Goal: Task Accomplishment & Management: Use online tool/utility

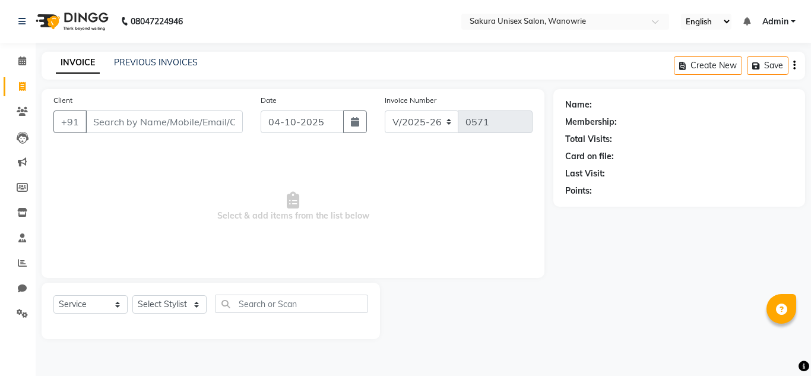
select select "7662"
select select "service"
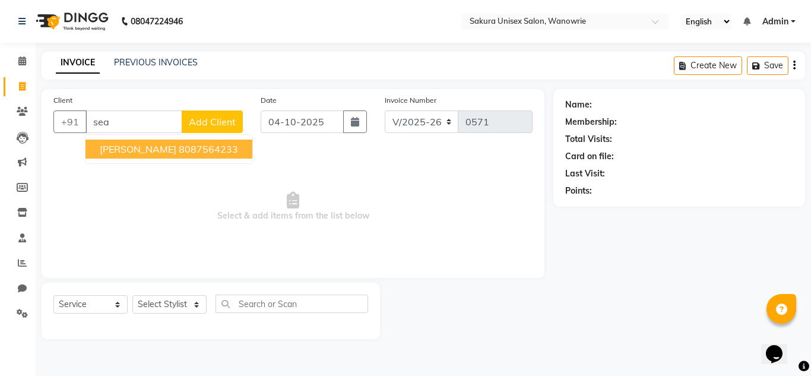
click at [179, 151] on ngb-highlight "8087564233" at bounding box center [208, 149] width 59 height 12
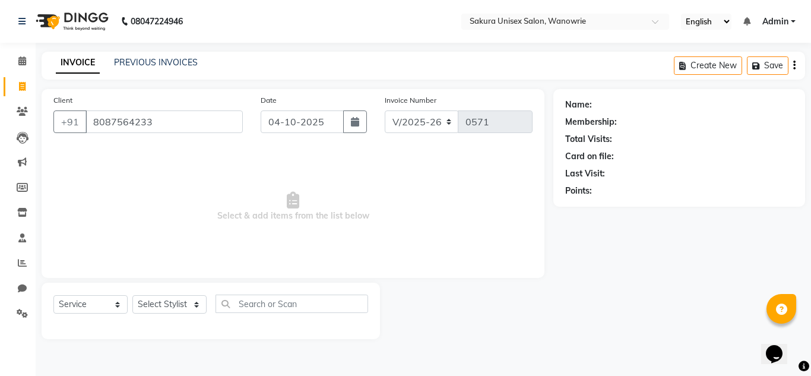
type input "8087564233"
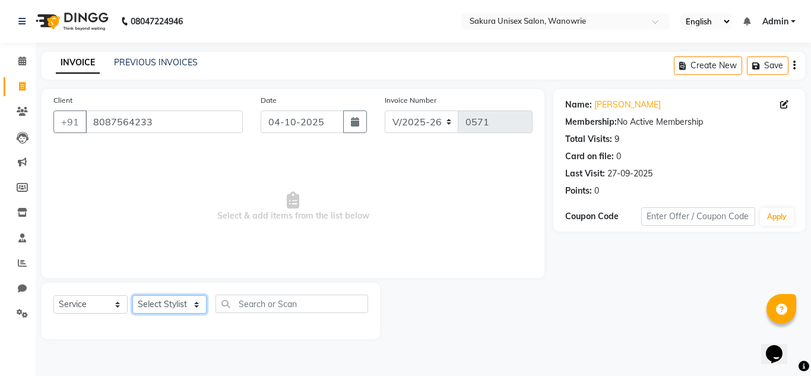
click at [161, 312] on select "Select Stylist [PERSON_NAME] [PERSON_NAME] krishi [PERSON_NAME] sachin" at bounding box center [169, 304] width 74 height 18
select select "75574"
click at [132, 295] on select "Select Stylist [PERSON_NAME] [PERSON_NAME] krishi [PERSON_NAME] sachin" at bounding box center [169, 304] width 74 height 18
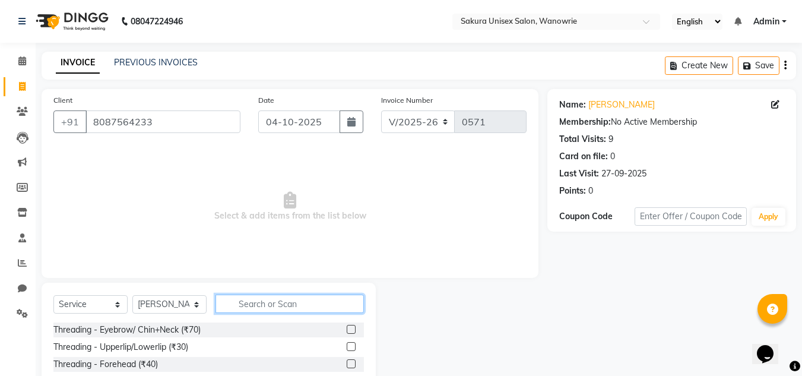
click at [237, 305] on input "text" at bounding box center [289, 303] width 148 height 18
type input "hair was"
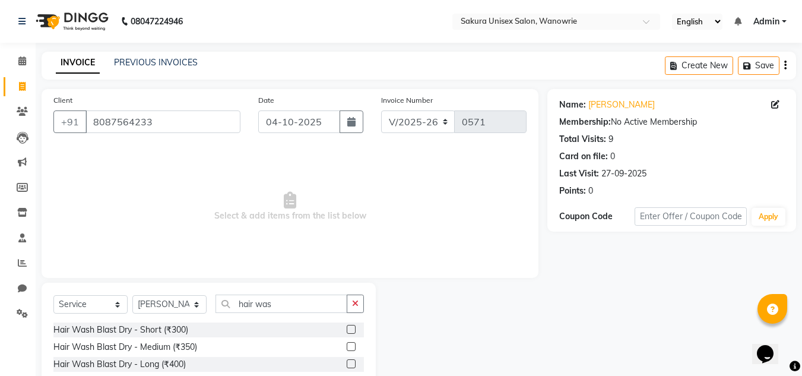
click at [239, 332] on div "Hair Wash Blast Dry - Short (₹300)" at bounding box center [208, 329] width 310 height 15
click at [347, 329] on label at bounding box center [351, 329] width 9 height 9
click at [347, 329] on input "checkbox" at bounding box center [351, 330] width 8 height 8
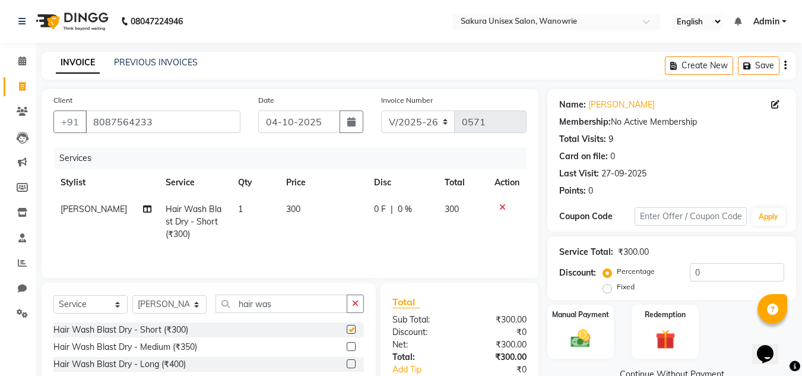
checkbox input "false"
click at [378, 211] on span "0 F" at bounding box center [380, 209] width 12 height 12
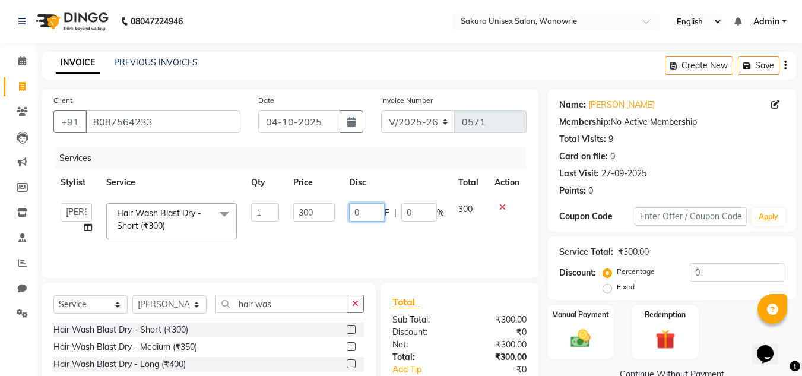
click at [378, 210] on input "0" at bounding box center [367, 212] width 36 height 18
type input "0100"
click at [589, 326] on img at bounding box center [580, 338] width 33 height 24
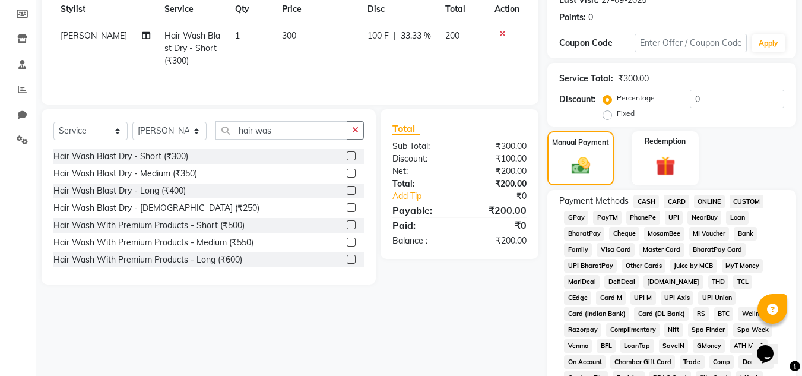
scroll to position [178, 0]
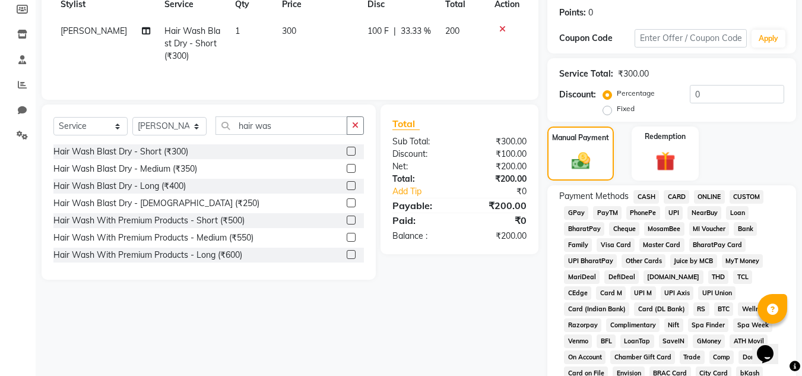
click at [699, 193] on span "ONLINE" at bounding box center [709, 197] width 31 height 14
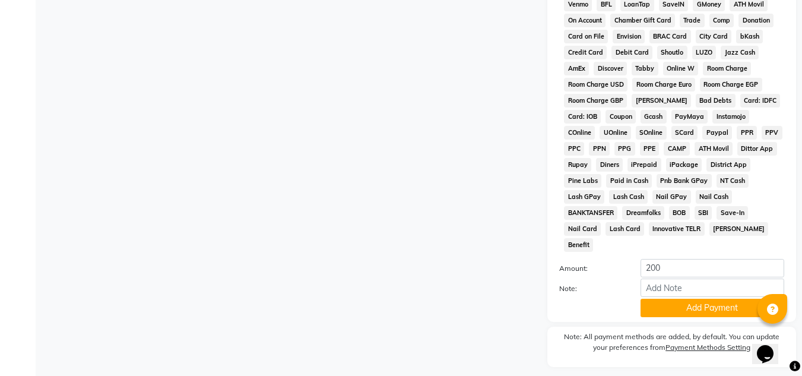
scroll to position [532, 0]
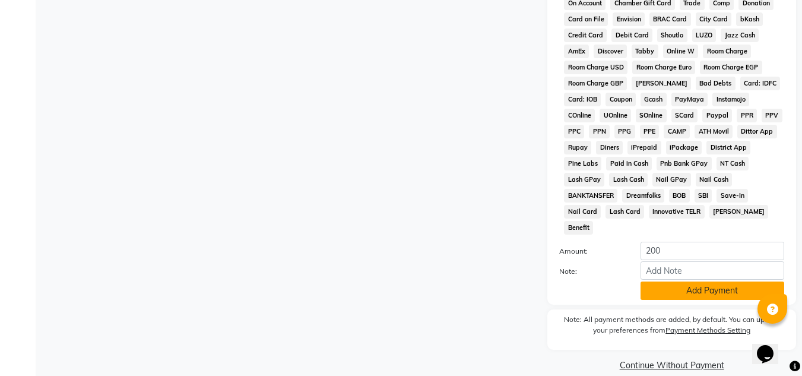
click at [707, 281] on button "Add Payment" at bounding box center [712, 290] width 144 height 18
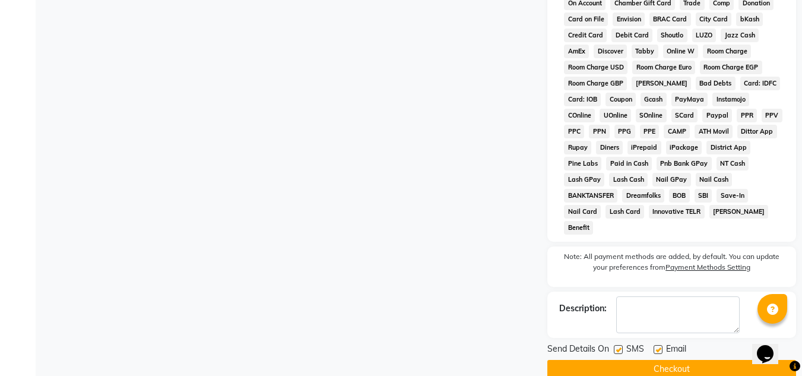
click at [684, 360] on button "Checkout" at bounding box center [671, 369] width 249 height 18
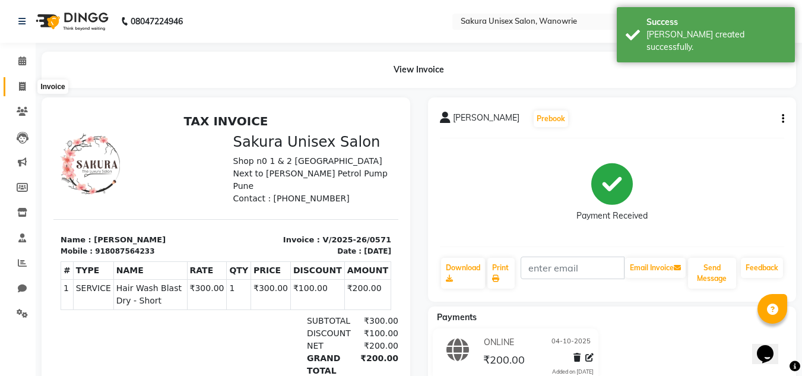
click at [21, 83] on icon at bounding box center [22, 86] width 7 height 9
select select "service"
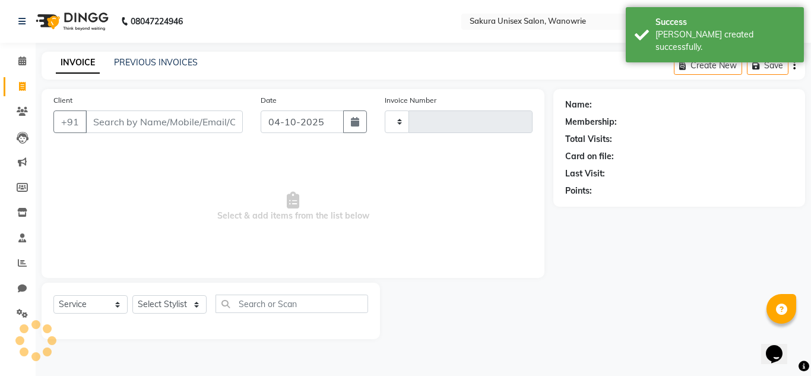
type input "0572"
select select "7662"
click at [162, 63] on link "PREVIOUS INVOICES" at bounding box center [156, 62] width 84 height 11
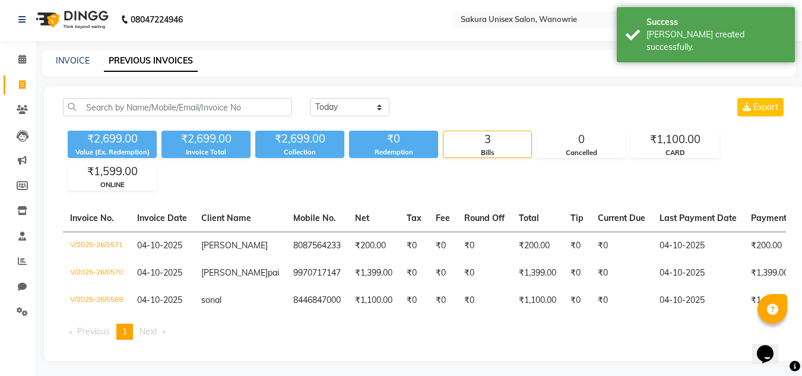
scroll to position [14, 0]
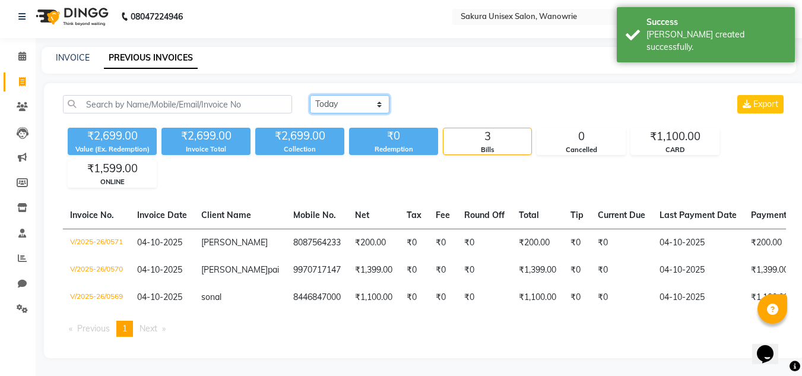
click at [373, 95] on select "[DATE] [DATE] Custom Range" at bounding box center [350, 104] width 80 height 18
click at [310, 95] on select "[DATE] [DATE] Custom Range" at bounding box center [350, 104] width 80 height 18
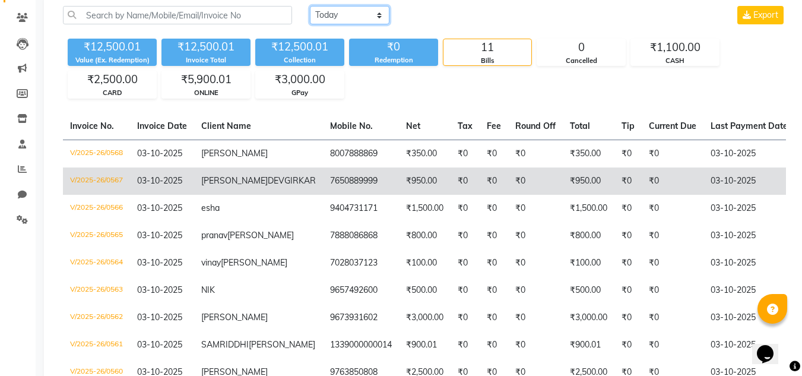
scroll to position [73, 0]
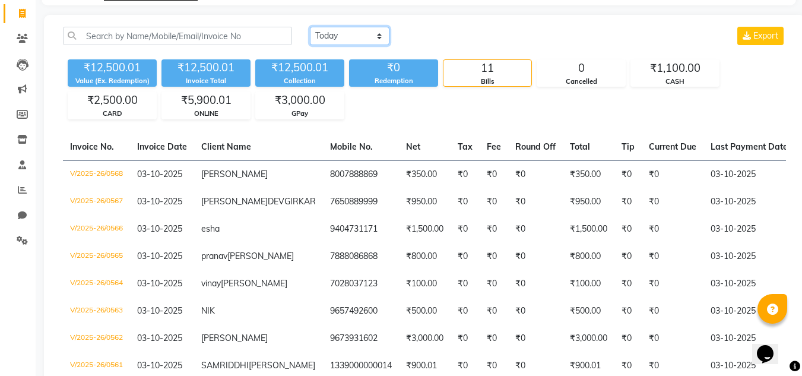
click at [364, 40] on select "[DATE] [DATE] Custom Range" at bounding box center [350, 36] width 80 height 18
select select "range"
click at [310, 27] on select "[DATE] [DATE] Custom Range" at bounding box center [350, 36] width 80 height 18
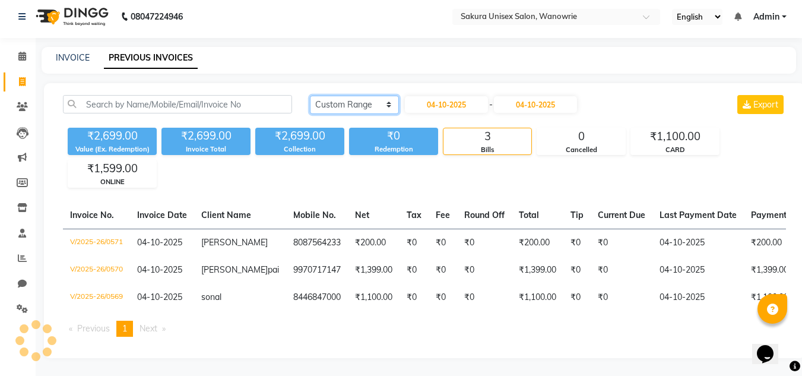
scroll to position [14, 0]
click at [20, 253] on icon at bounding box center [22, 257] width 9 height 9
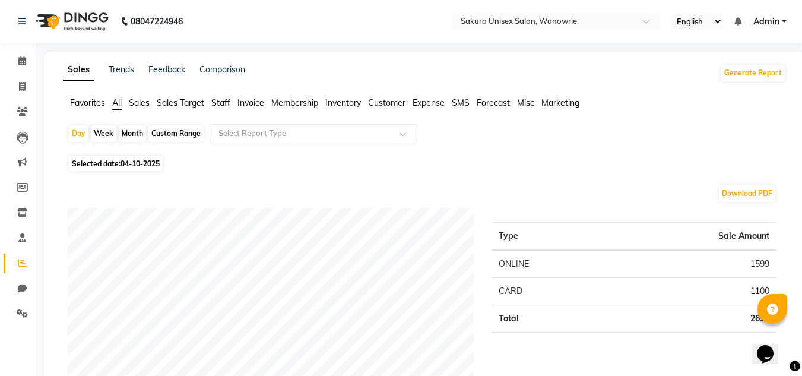
click at [88, 170] on span "Selected date: [DATE]" at bounding box center [116, 163] width 94 height 15
select select "10"
select select "2025"
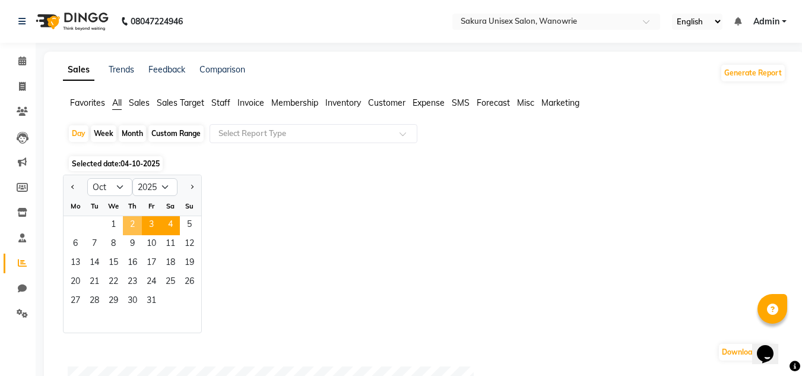
drag, startPoint x: 137, startPoint y: 226, endPoint x: 145, endPoint y: 222, distance: 9.3
click at [136, 226] on span "2" at bounding box center [132, 225] width 19 height 19
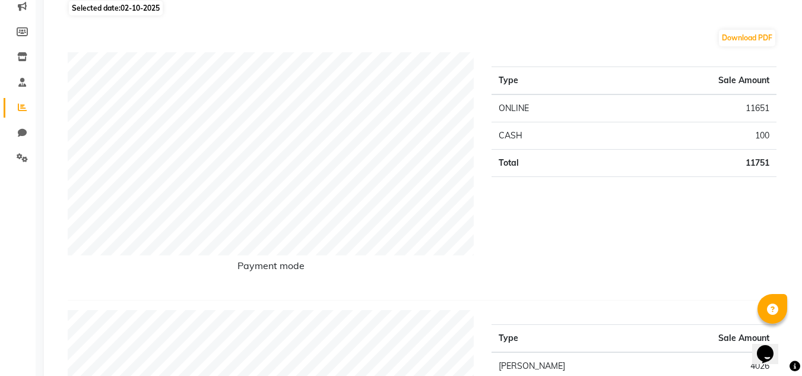
scroll to position [59, 0]
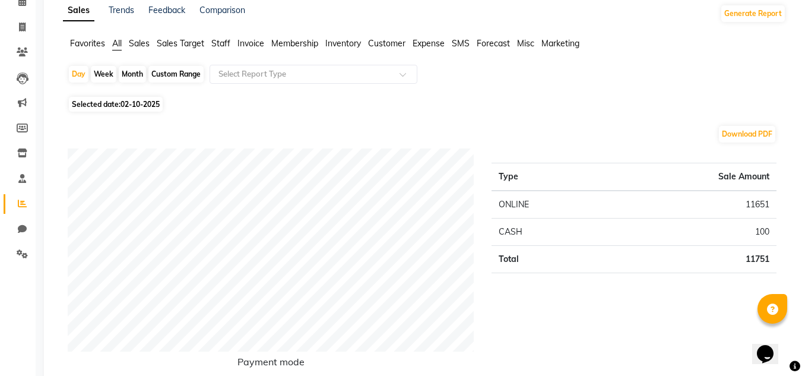
click at [144, 74] on div "Month" at bounding box center [132, 74] width 27 height 17
select select "10"
select select "2025"
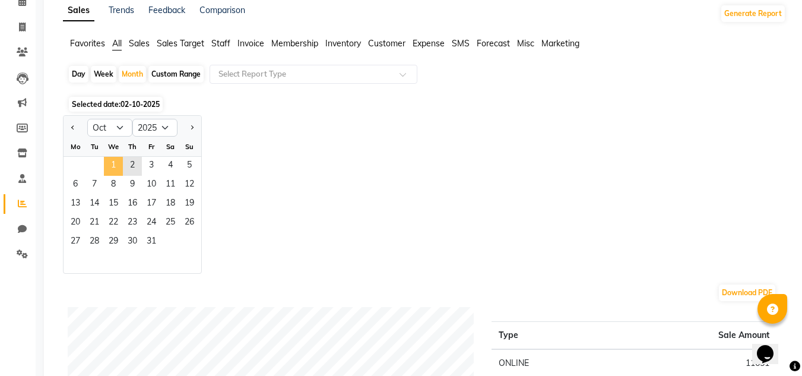
click at [108, 167] on span "1" at bounding box center [113, 166] width 19 height 19
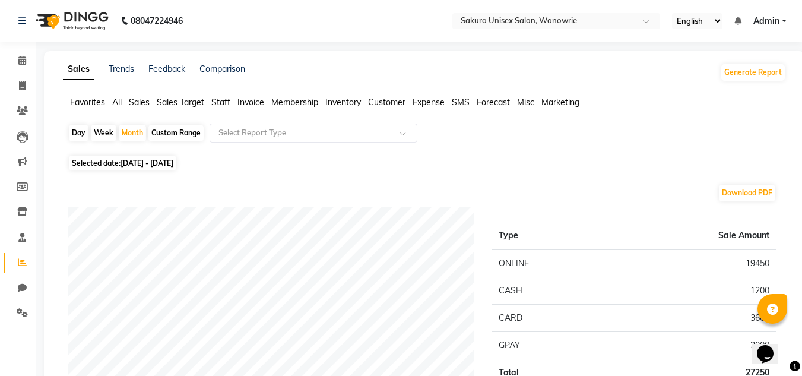
scroll to position [0, 0]
click at [18, 65] on icon at bounding box center [22, 60] width 8 height 9
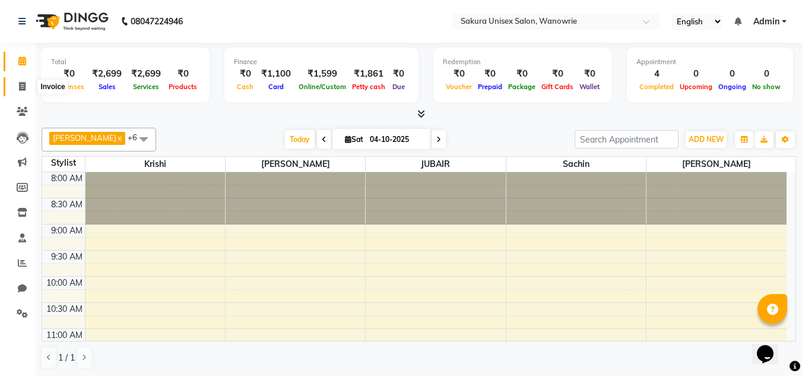
click at [17, 87] on span at bounding box center [22, 87] width 21 height 14
select select "service"
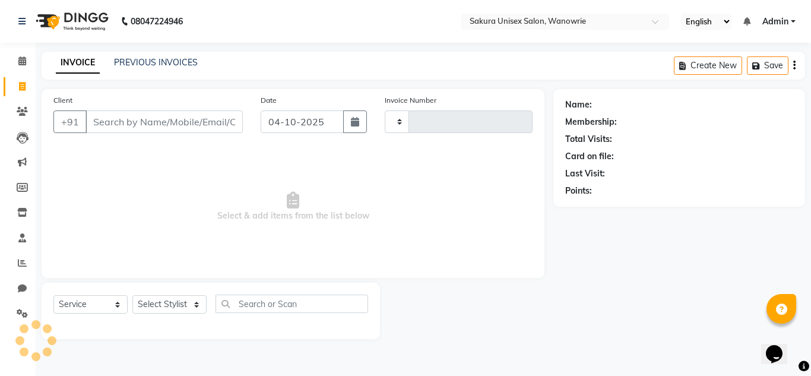
type input "0572"
select select "7662"
click at [20, 69] on link "Calendar" at bounding box center [18, 62] width 28 height 20
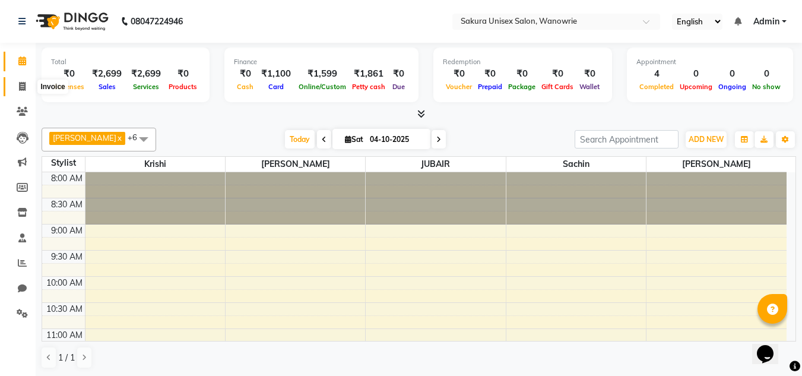
click at [30, 89] on span at bounding box center [22, 87] width 21 height 14
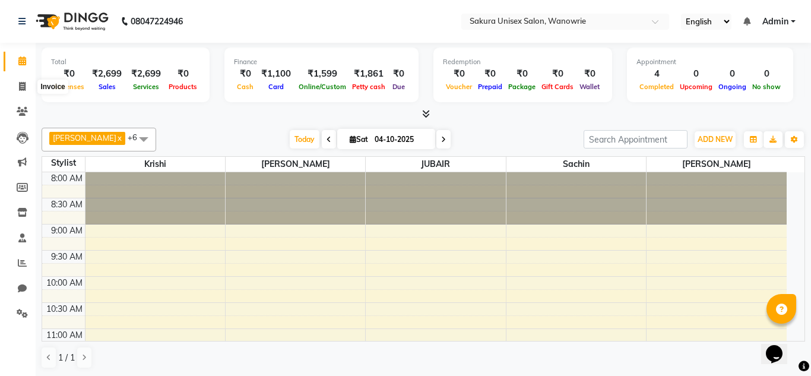
select select "7662"
select select "service"
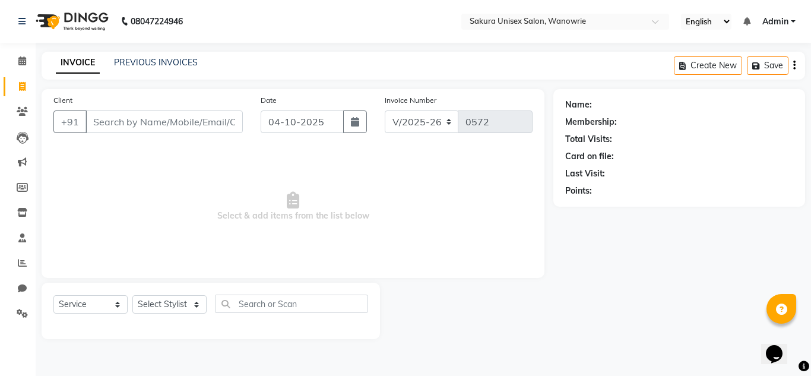
click at [23, 253] on li "Reports" at bounding box center [18, 263] width 36 height 26
click at [19, 256] on link "Reports" at bounding box center [18, 263] width 28 height 20
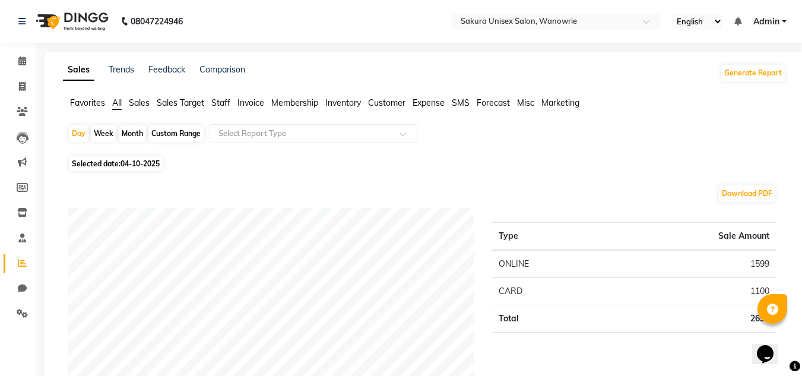
click at [217, 102] on span "Staff" at bounding box center [220, 102] width 19 height 11
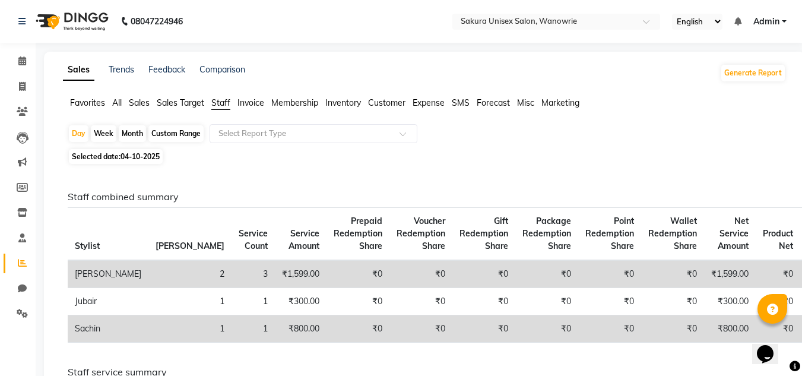
click at [131, 132] on div "Month" at bounding box center [132, 133] width 27 height 17
select select "10"
select select "2025"
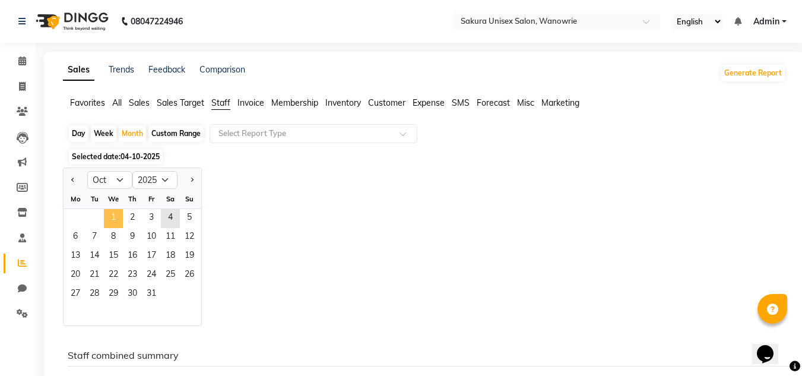
click at [109, 221] on span "1" at bounding box center [113, 218] width 19 height 19
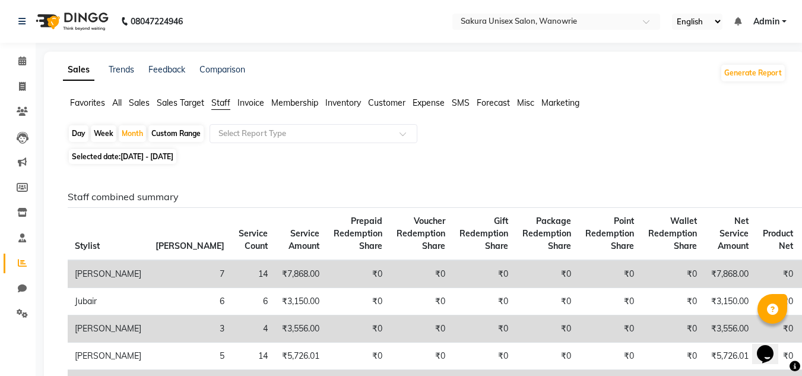
click at [161, 100] on span "Sales Target" at bounding box center [180, 102] width 47 height 11
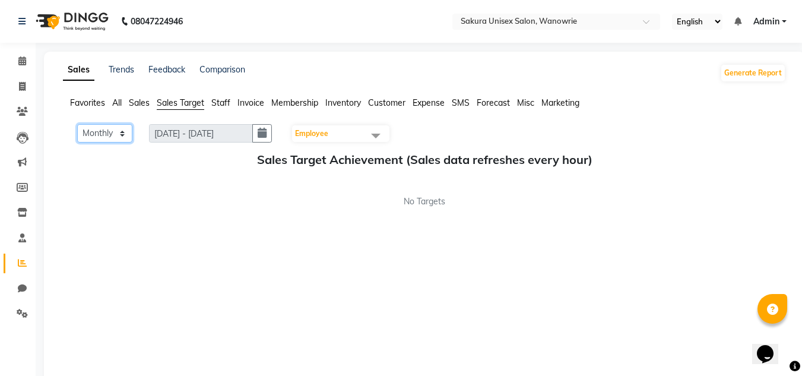
click at [105, 132] on select "Monthly Weekly" at bounding box center [104, 133] width 55 height 18
click at [147, 95] on div "Sales Trends Feedback Comparison Generate Report Favorites All Sales Sales Targ…" at bounding box center [424, 219] width 761 height 334
click at [144, 100] on span "Sales" at bounding box center [139, 102] width 21 height 11
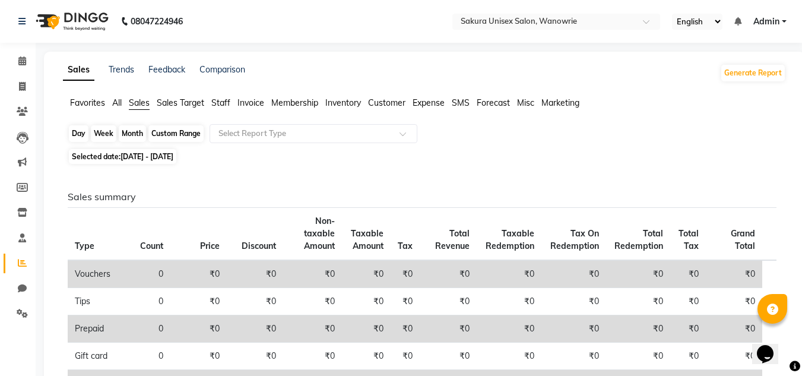
click at [126, 129] on div "Month" at bounding box center [132, 133] width 27 height 17
select select "10"
select select "2025"
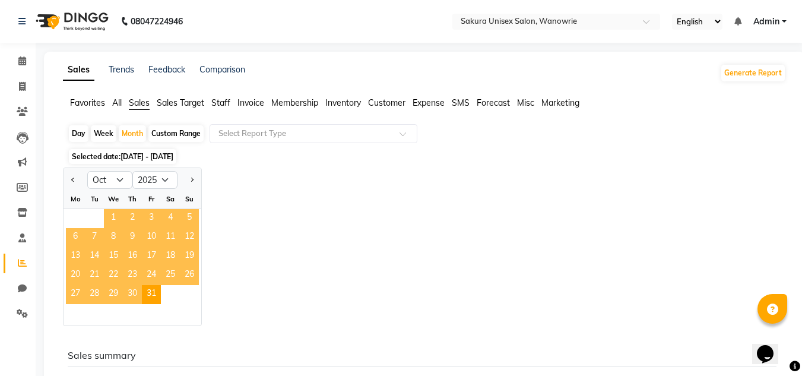
click at [118, 221] on span "1" at bounding box center [113, 218] width 19 height 19
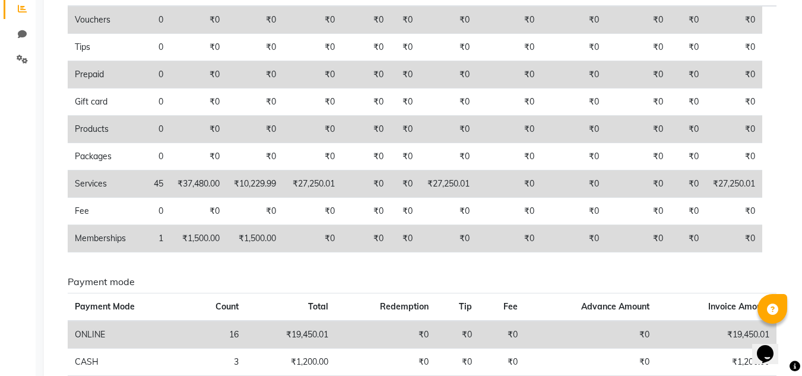
scroll to position [75, 0]
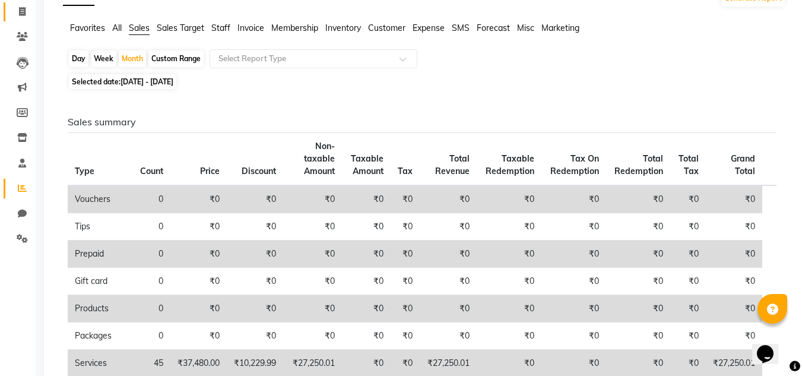
click at [13, 14] on span at bounding box center [22, 12] width 21 height 14
select select "service"
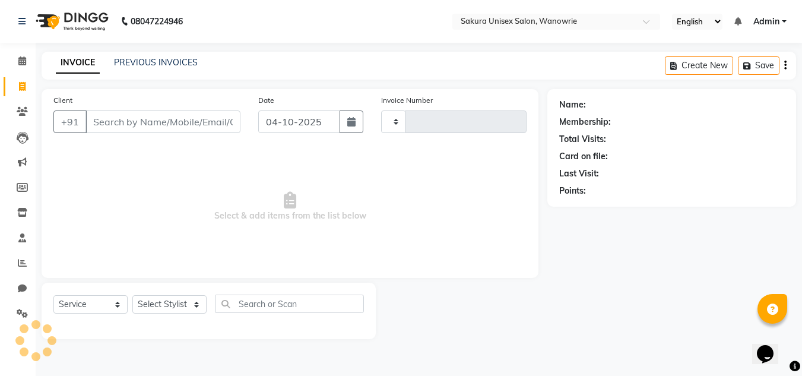
type input "0572"
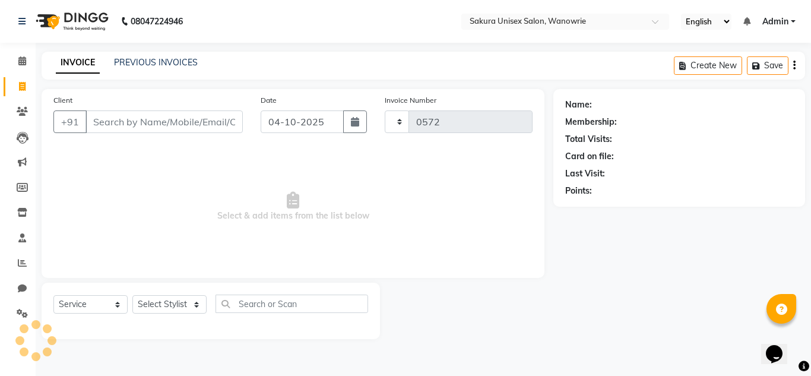
select select "7662"
click at [21, 61] on icon at bounding box center [22, 60] width 8 height 9
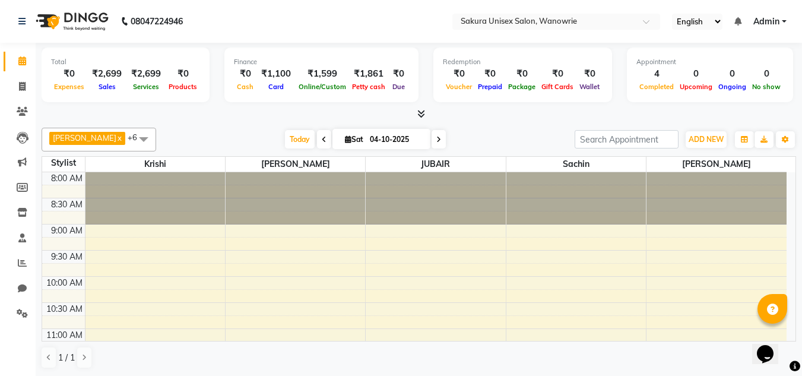
click at [427, 113] on div at bounding box center [419, 114] width 754 height 12
click at [420, 116] on icon at bounding box center [421, 113] width 8 height 9
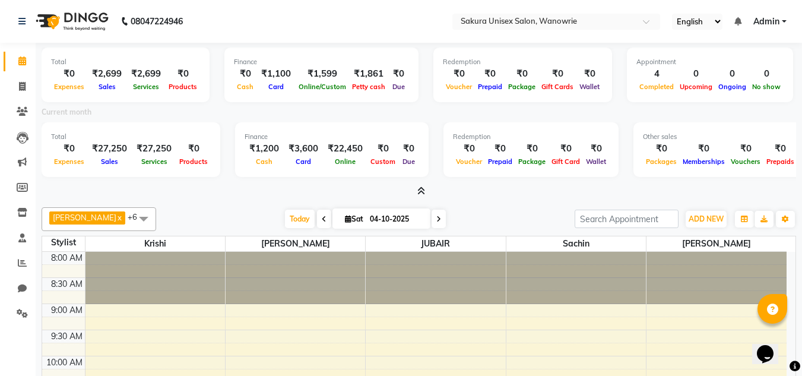
click at [417, 193] on icon at bounding box center [421, 190] width 8 height 9
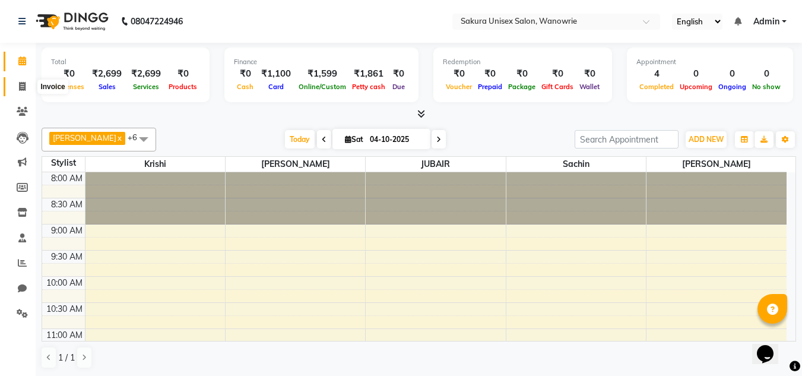
click at [24, 88] on icon at bounding box center [22, 86] width 7 height 9
select select "service"
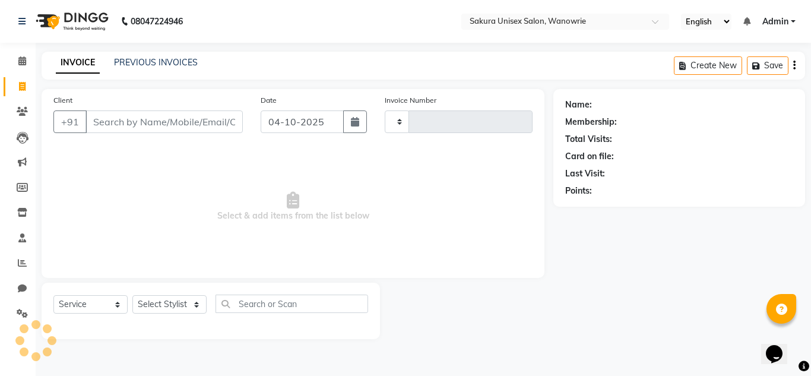
type input "0572"
select select "7662"
